Goal: Task Accomplishment & Management: Manage account settings

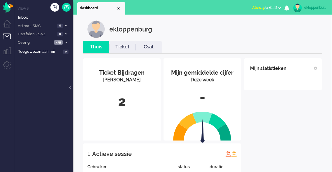
click at [305, 9] on div "ekloppenburg" at bounding box center [315, 8] width 22 height 6
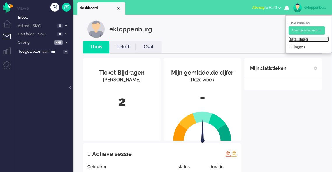
click at [296, 39] on link "Instellingen" at bounding box center [308, 39] width 40 height 6
select select
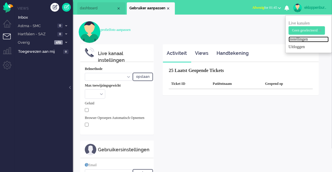
select select "inbound-new"
type input "[PHONE_NUMBER]"
type input "[PERSON_NAME][EMAIL_ADDRESS][DOMAIN_NAME]"
type input "[PHONE_NUMBER]"
select select "nl"
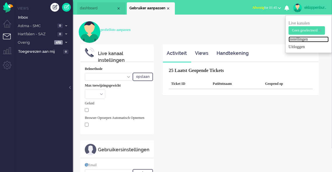
select select "en_GB"
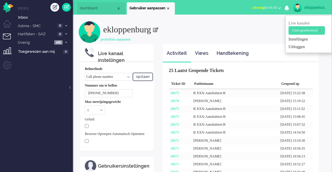
click at [8, 59] on li "Supervisor menu" at bounding box center [9, 53] width 13 height 13
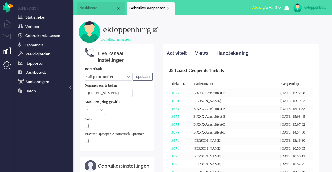
click at [8, 69] on li "Admin menu" at bounding box center [9, 67] width 13 height 13
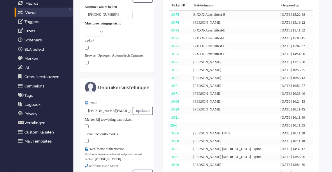
scroll to position [79, 0]
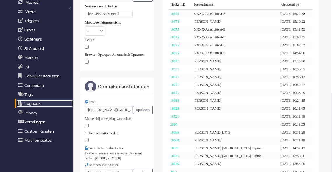
click at [37, 106] on link "Logboek" at bounding box center [45, 103] width 56 height 6
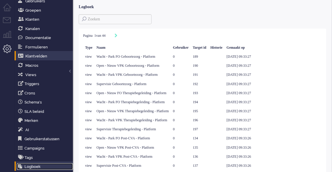
scroll to position [7, 0]
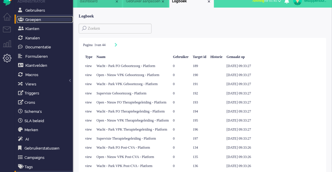
click at [34, 19] on span "Groepen" at bounding box center [33, 19] width 16 height 4
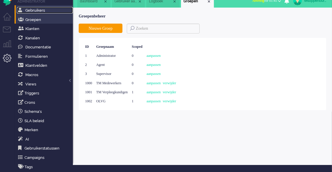
click at [35, 8] on span "Gebruikers" at bounding box center [35, 10] width 20 height 4
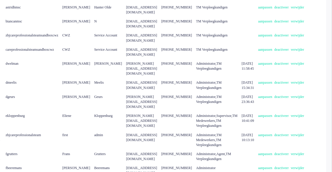
scroll to position [99, 167]
click at [258, 114] on link "aanpassen" at bounding box center [266, 116] width 16 height 4
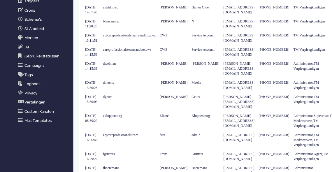
select select
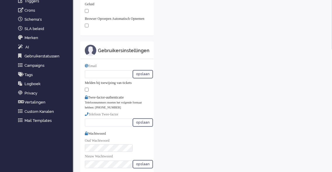
select select "inbound-new"
type input "[PHONE_NUMBER]"
type input "[PERSON_NAME][EMAIL_ADDRESS][DOMAIN_NAME]"
type input "[PHONE_NUMBER]"
select select "nl"
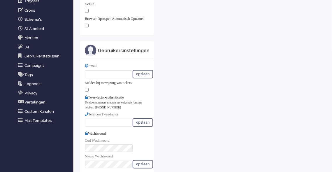
select select "en_GB"
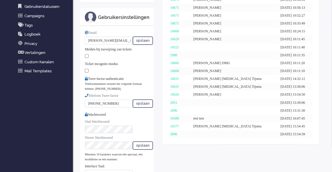
scroll to position [0, 0]
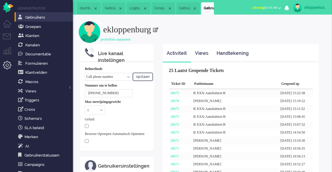
scroll to position [7, 0]
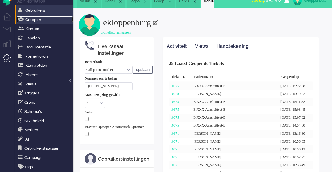
click at [37, 19] on span "Groepen" at bounding box center [33, 19] width 16 height 4
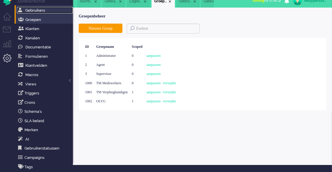
click at [37, 13] on link "Gebruikers" at bounding box center [45, 10] width 56 height 6
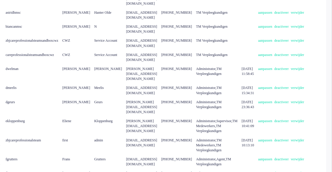
scroll to position [94, 123]
click at [274, 119] on link "aanpassen" at bounding box center [266, 121] width 16 height 4
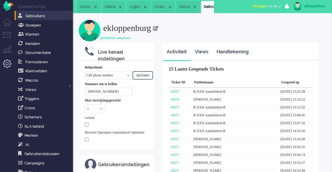
scroll to position [1, 0]
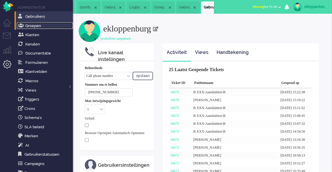
click at [40, 27] on span "Groepen" at bounding box center [33, 26] width 16 height 4
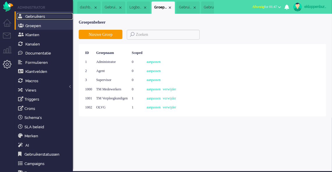
click at [40, 15] on span "Gebruikers" at bounding box center [35, 16] width 20 height 4
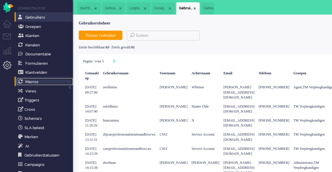
click at [43, 81] on link "Macros" at bounding box center [45, 81] width 56 height 6
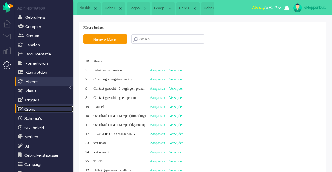
click at [40, 107] on link "Crons" at bounding box center [45, 109] width 56 height 6
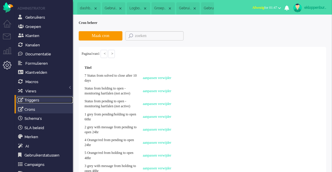
click at [41, 100] on link "Triggers" at bounding box center [45, 100] width 56 height 6
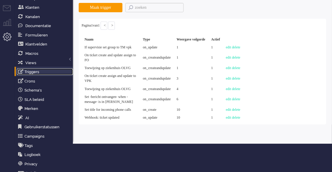
scroll to position [29, 0]
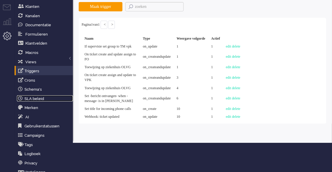
click at [41, 100] on link "SLA beleid" at bounding box center [45, 98] width 56 height 6
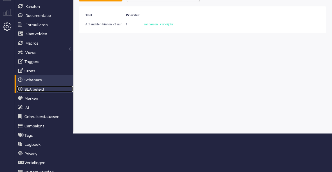
scroll to position [52, 0]
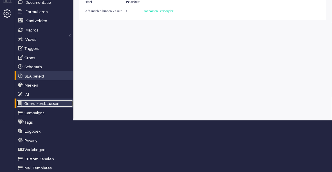
click at [43, 104] on link "Gebruikerstatussen" at bounding box center [45, 103] width 56 height 6
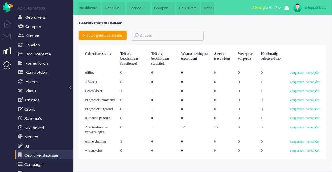
click at [9, 51] on li "Supervisor menu" at bounding box center [9, 53] width 13 height 13
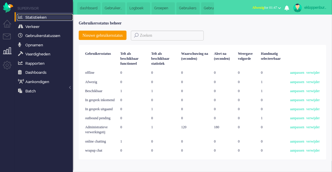
click at [45, 16] on span "Statistieken" at bounding box center [35, 17] width 21 height 4
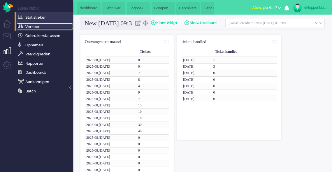
click at [41, 24] on link "Verkeer" at bounding box center [45, 26] width 56 height 6
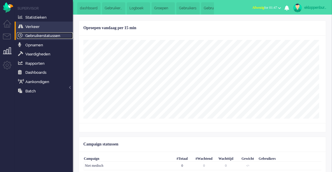
click at [43, 33] on link "Gebruikerstatussen" at bounding box center [45, 35] width 56 height 6
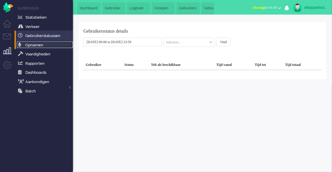
click at [43, 44] on span "Opnamen" at bounding box center [34, 45] width 18 height 4
